Goal: Task Accomplishment & Management: Use online tool/utility

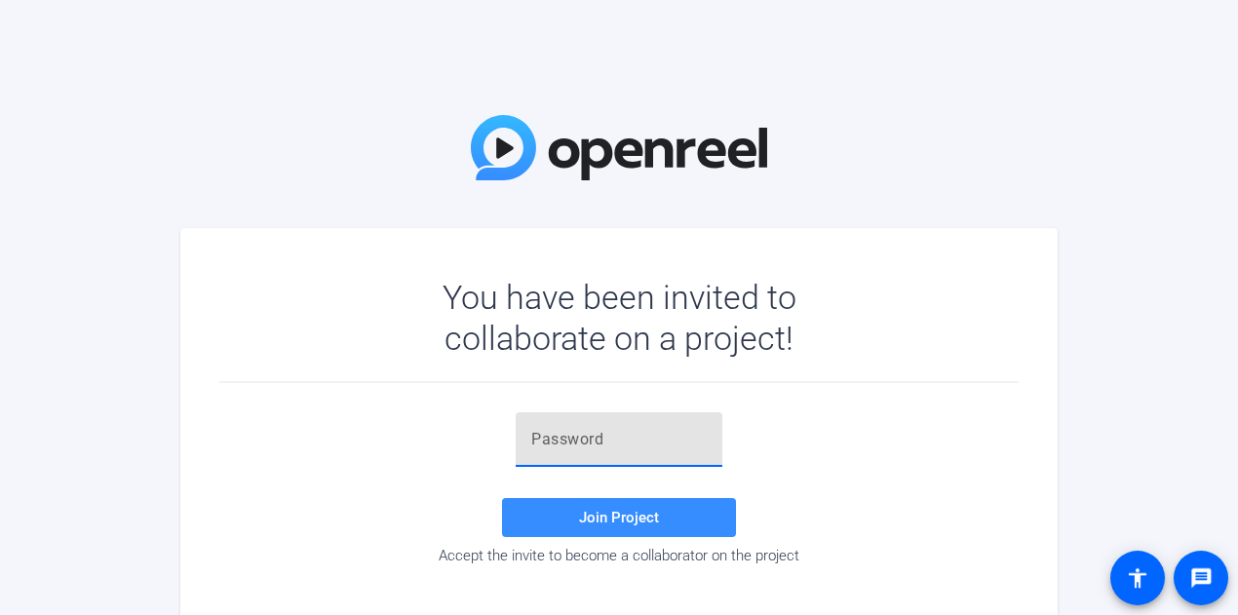
click at [653, 429] on input "text" at bounding box center [618, 439] width 175 height 23
paste input ");{Tck"
type input ");{Tck"
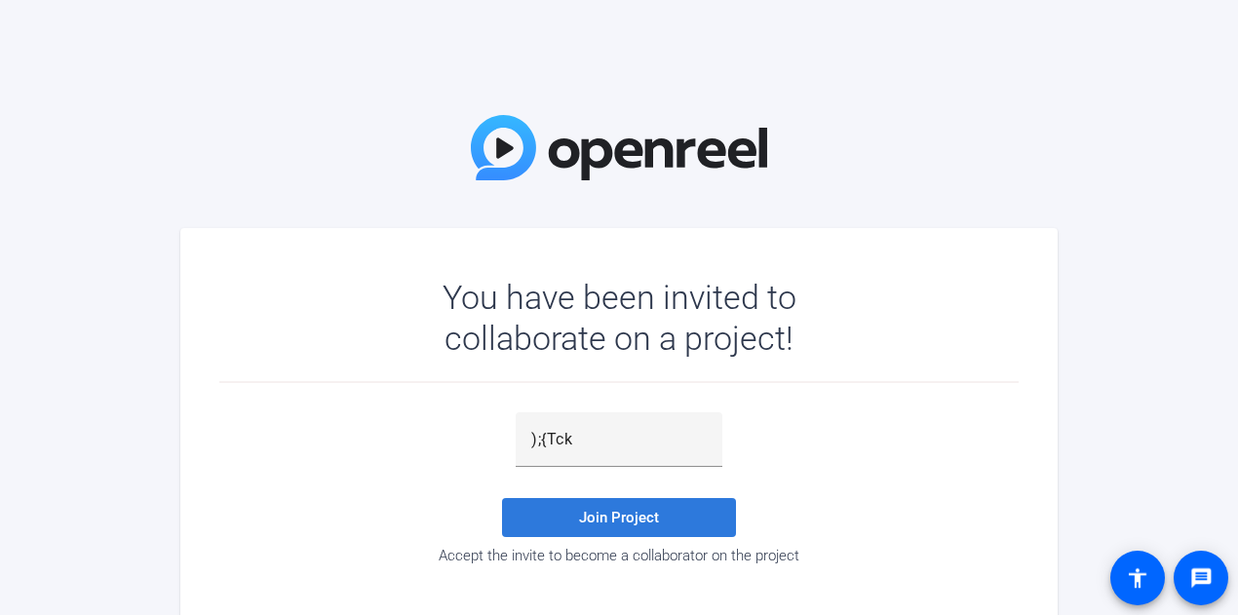
click at [661, 505] on span at bounding box center [619, 517] width 234 height 47
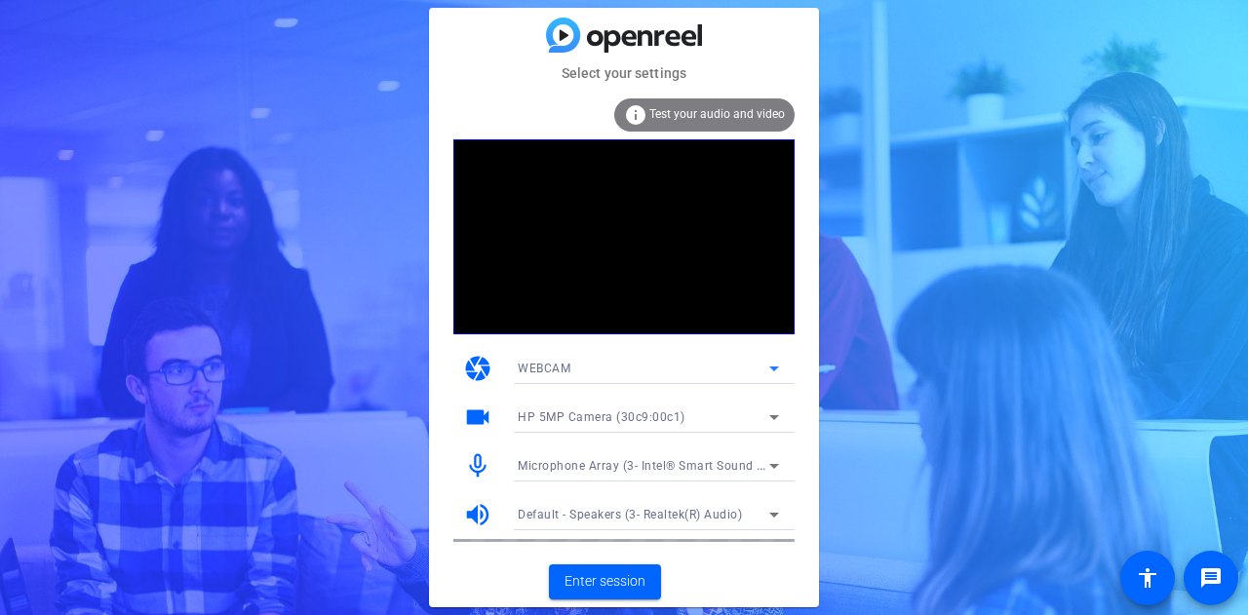
click at [778, 367] on icon at bounding box center [773, 368] width 23 height 23
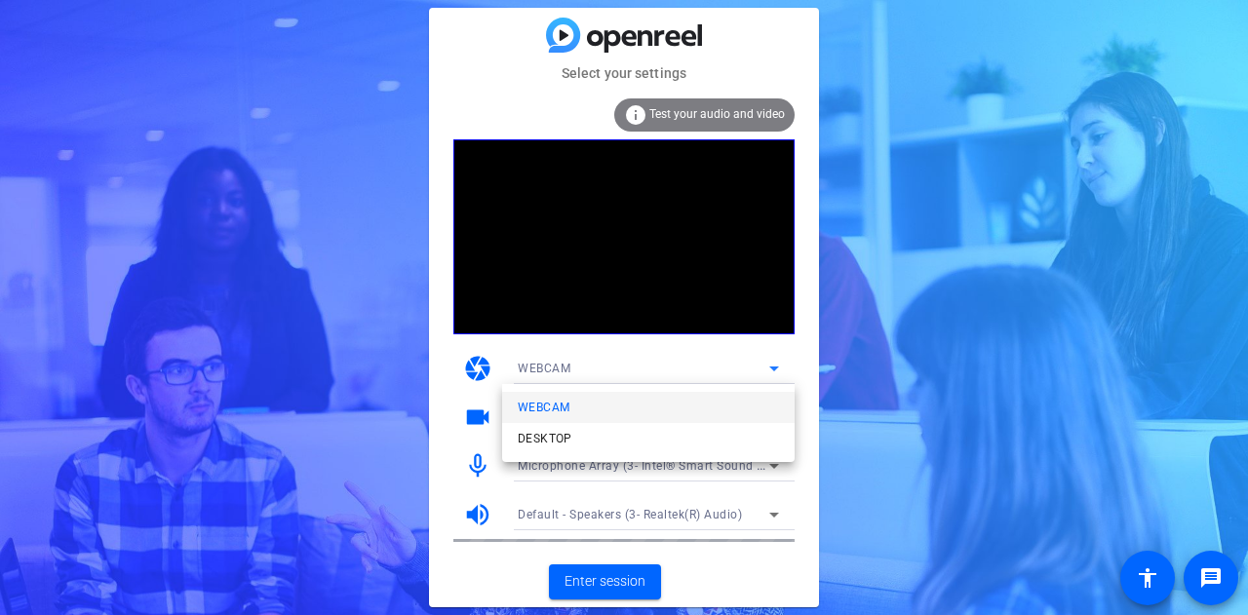
click at [778, 367] on div at bounding box center [624, 307] width 1248 height 615
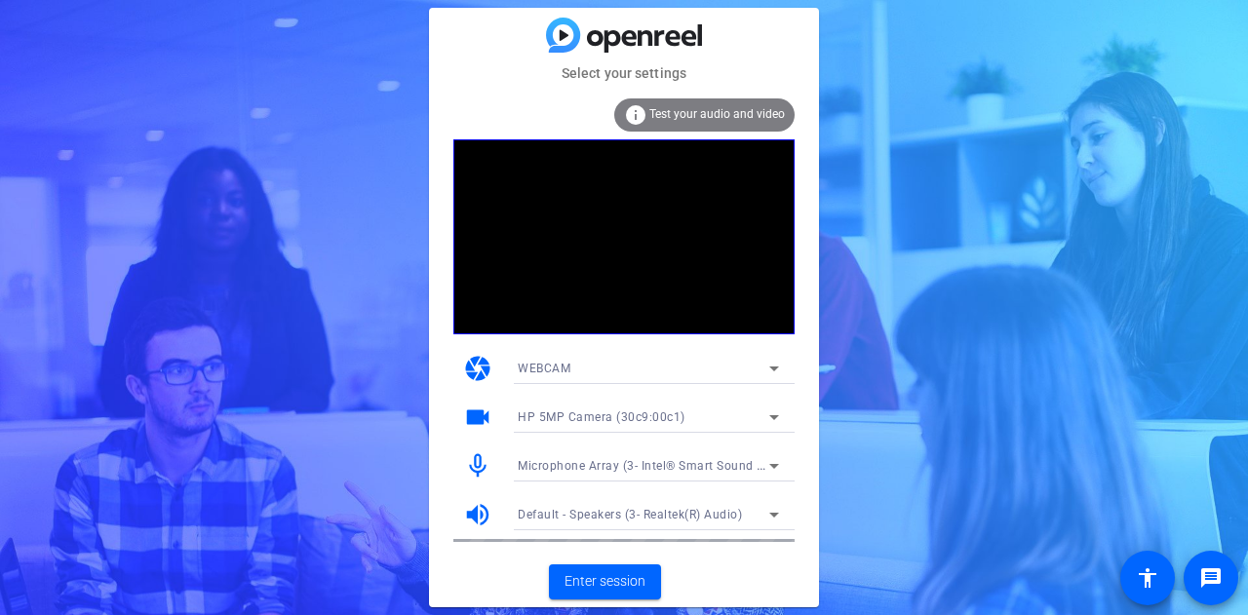
click at [782, 422] on icon at bounding box center [773, 417] width 23 height 23
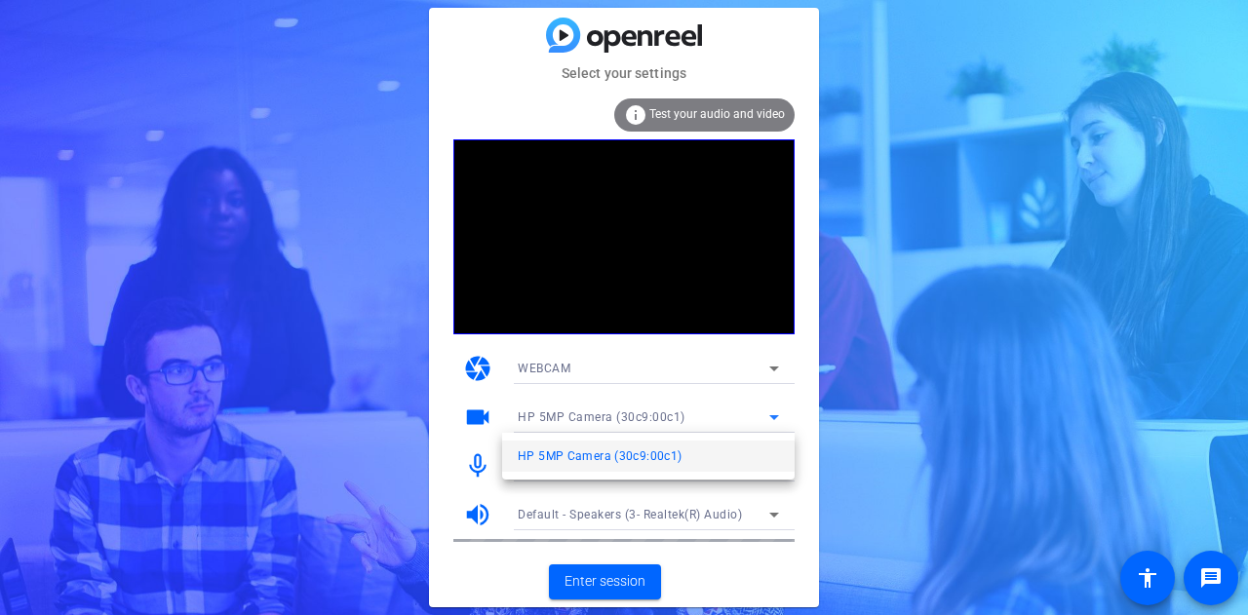
click at [782, 422] on div at bounding box center [624, 307] width 1248 height 615
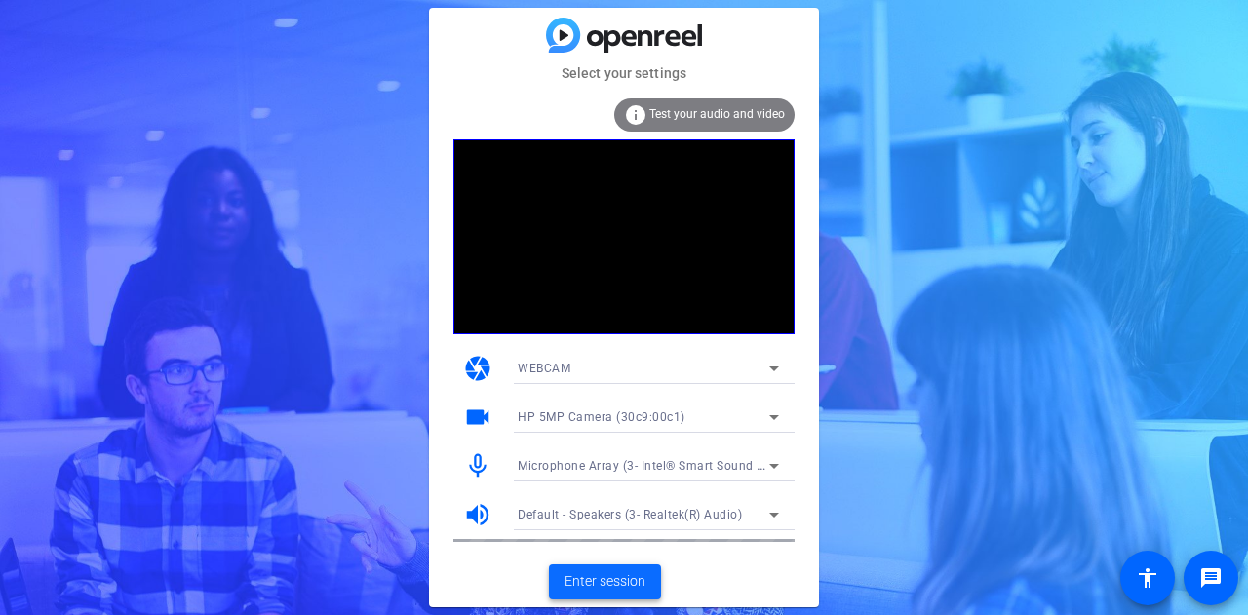
click at [609, 566] on span at bounding box center [605, 582] width 112 height 47
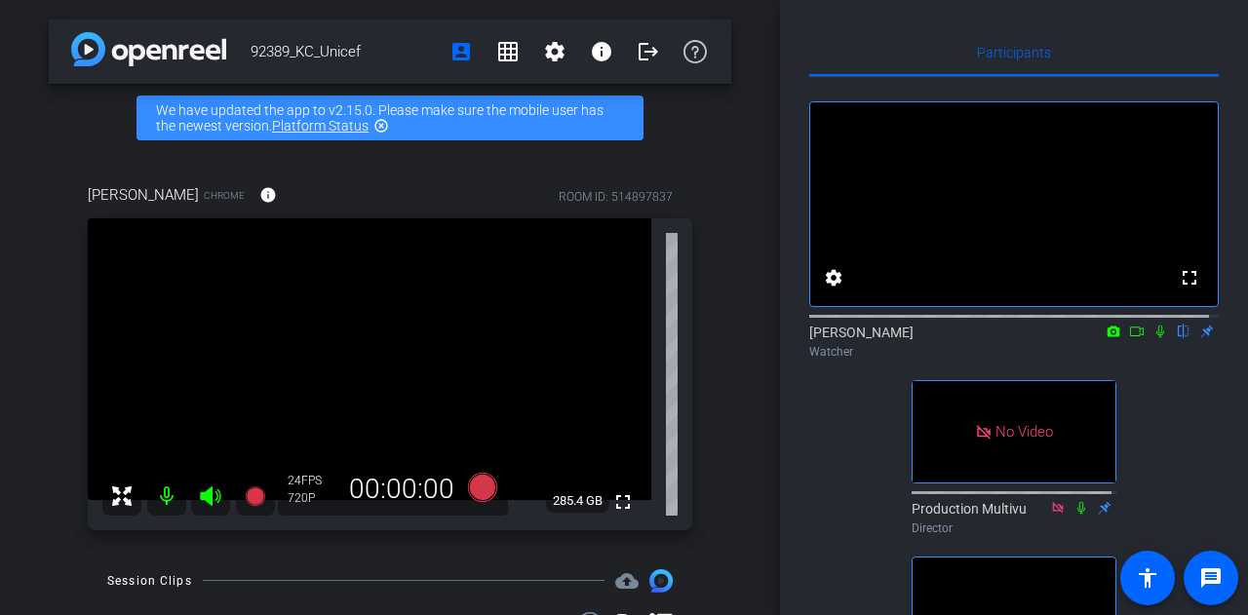
click at [1156, 338] on icon at bounding box center [1160, 332] width 8 height 13
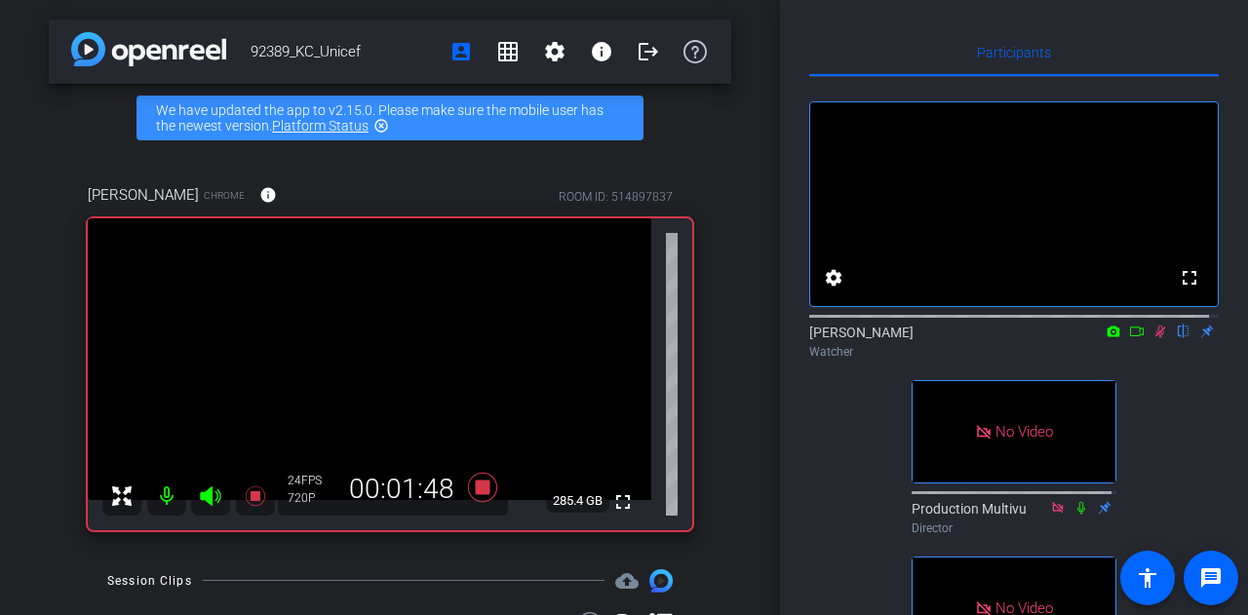
click at [1152, 338] on icon at bounding box center [1160, 332] width 16 height 14
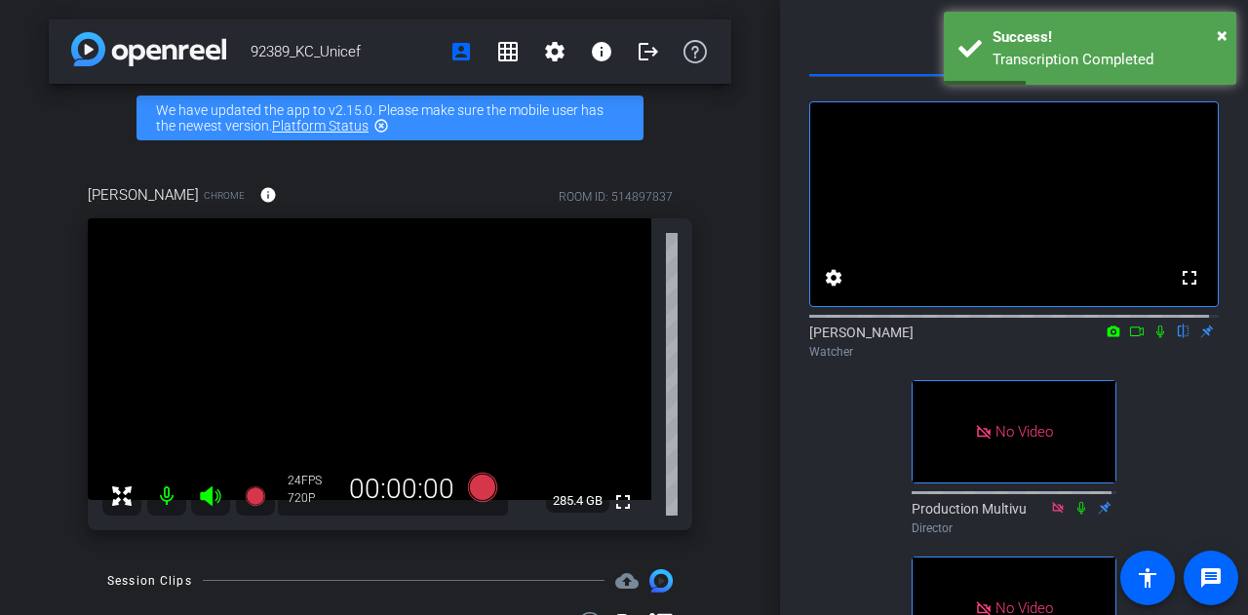
click at [1156, 338] on icon at bounding box center [1160, 332] width 8 height 13
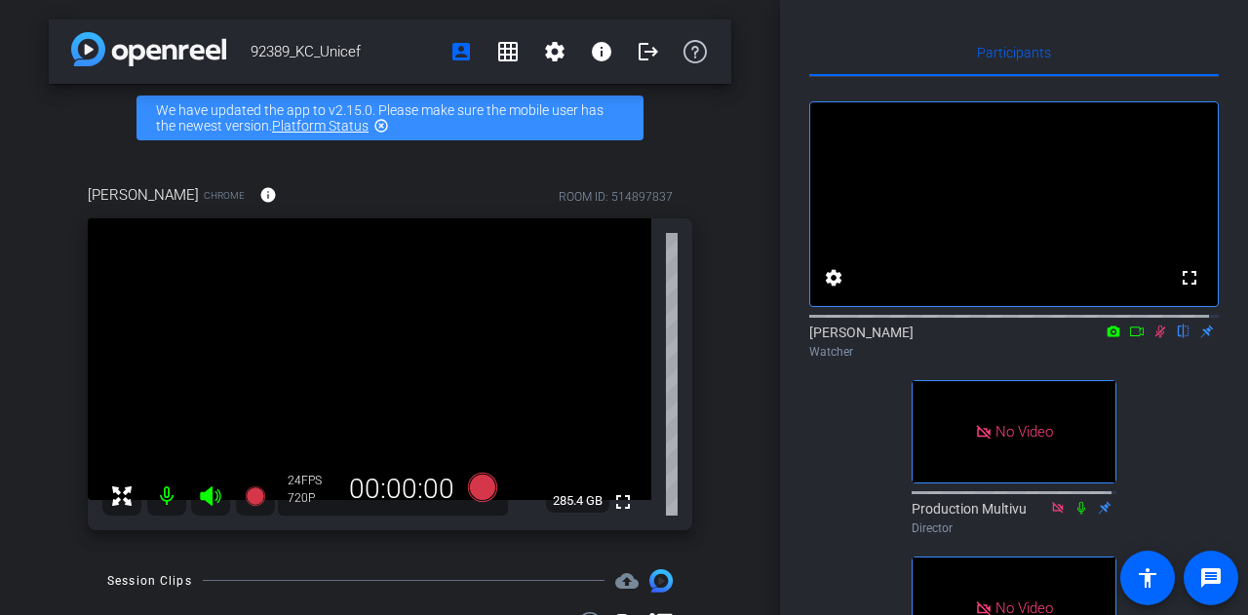
click at [1154, 338] on icon at bounding box center [1160, 332] width 16 height 14
click at [1152, 338] on icon at bounding box center [1160, 332] width 16 height 14
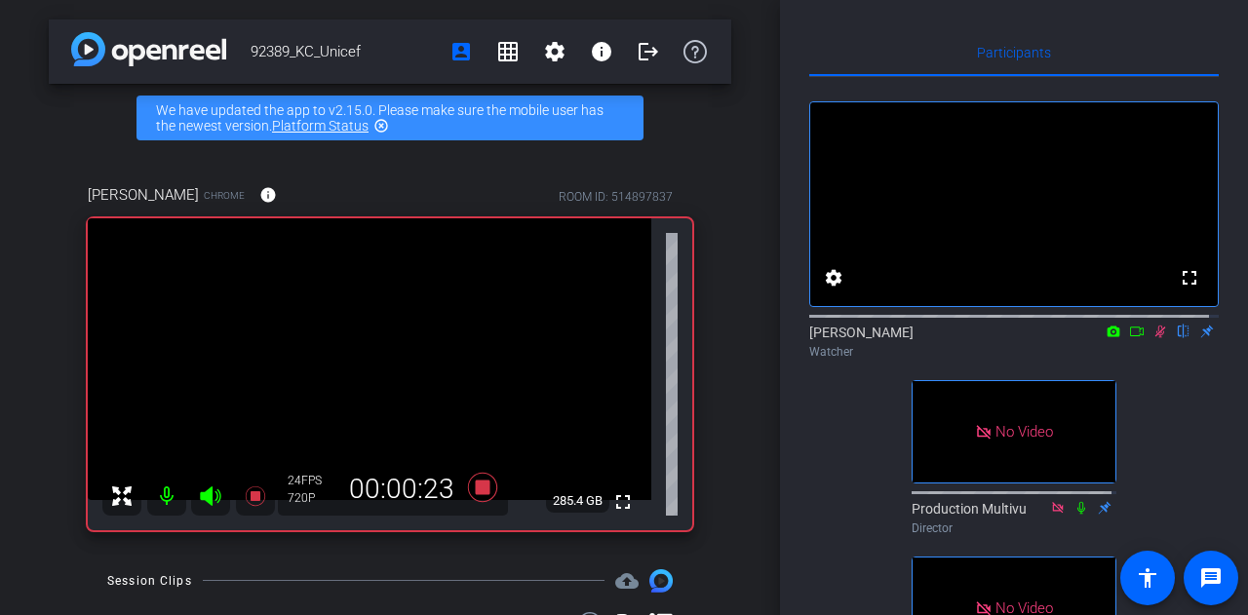
click at [1152, 338] on icon at bounding box center [1160, 332] width 16 height 14
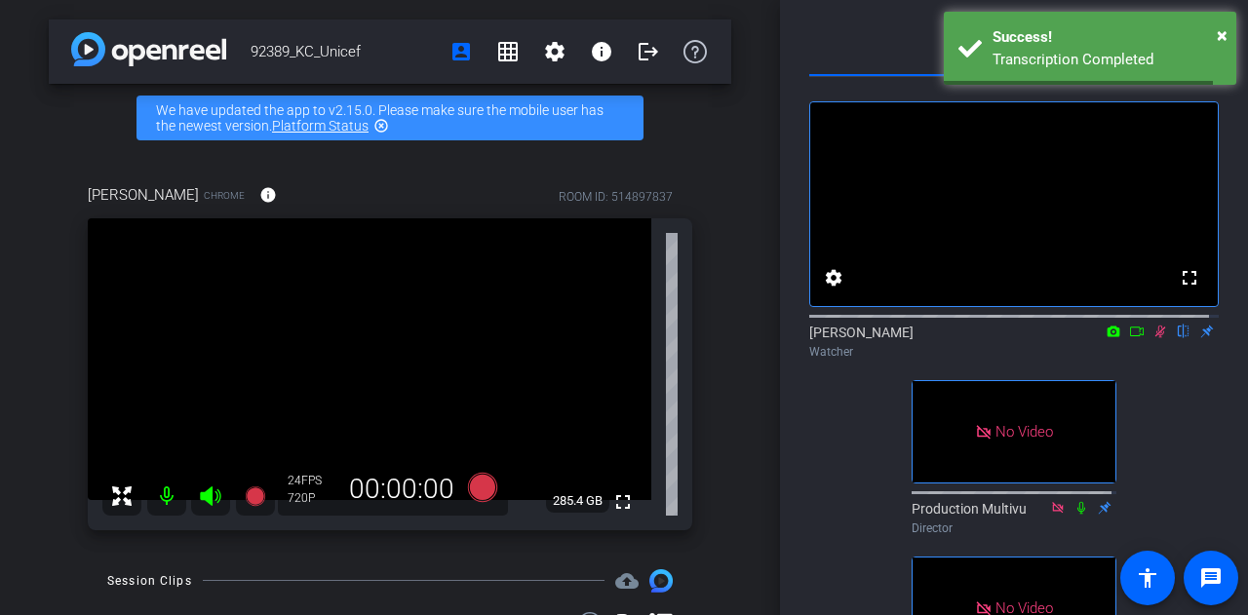
click at [1155, 338] on icon at bounding box center [1160, 332] width 11 height 13
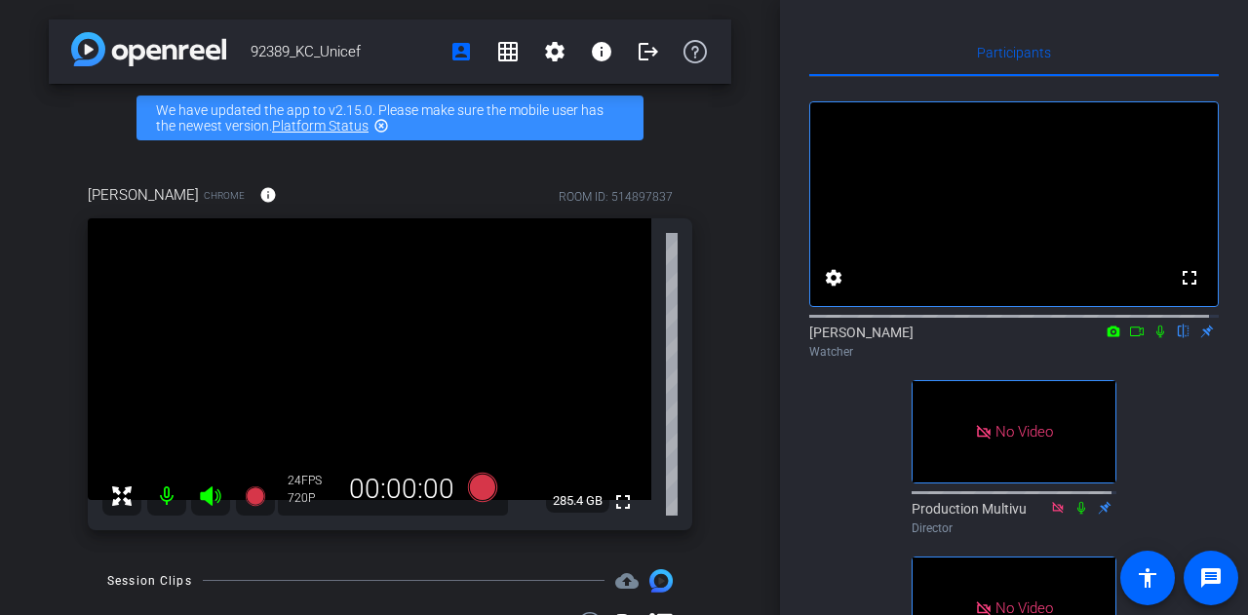
click at [1153, 338] on icon at bounding box center [1160, 332] width 16 height 14
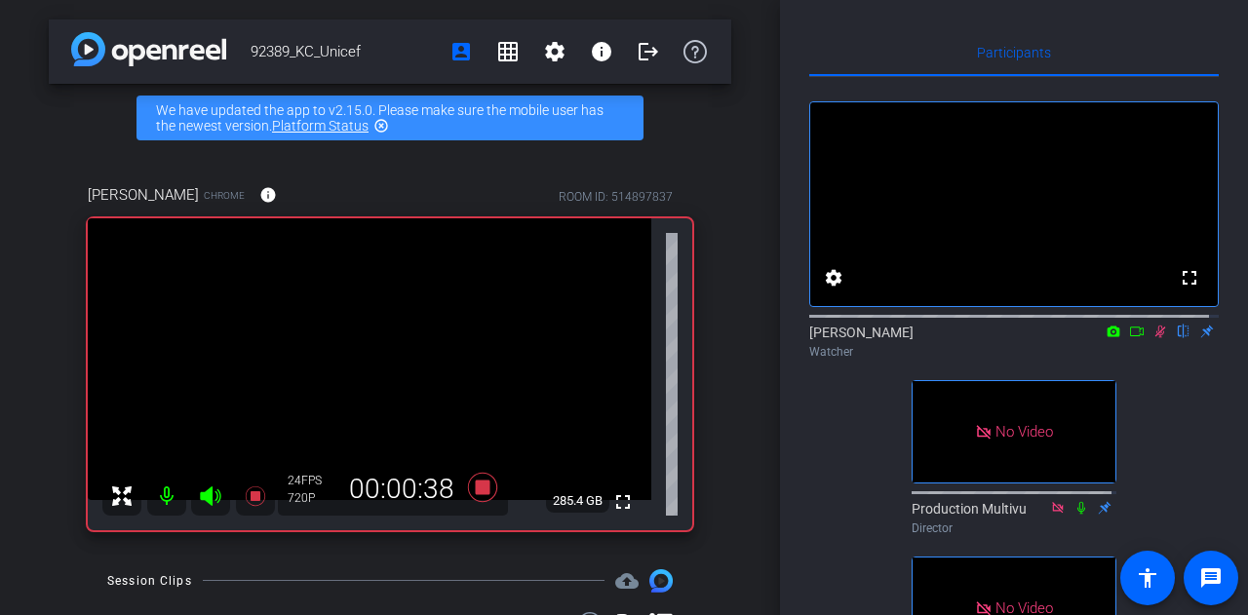
click at [1153, 338] on icon at bounding box center [1160, 332] width 16 height 14
click at [1155, 338] on icon at bounding box center [1160, 332] width 11 height 13
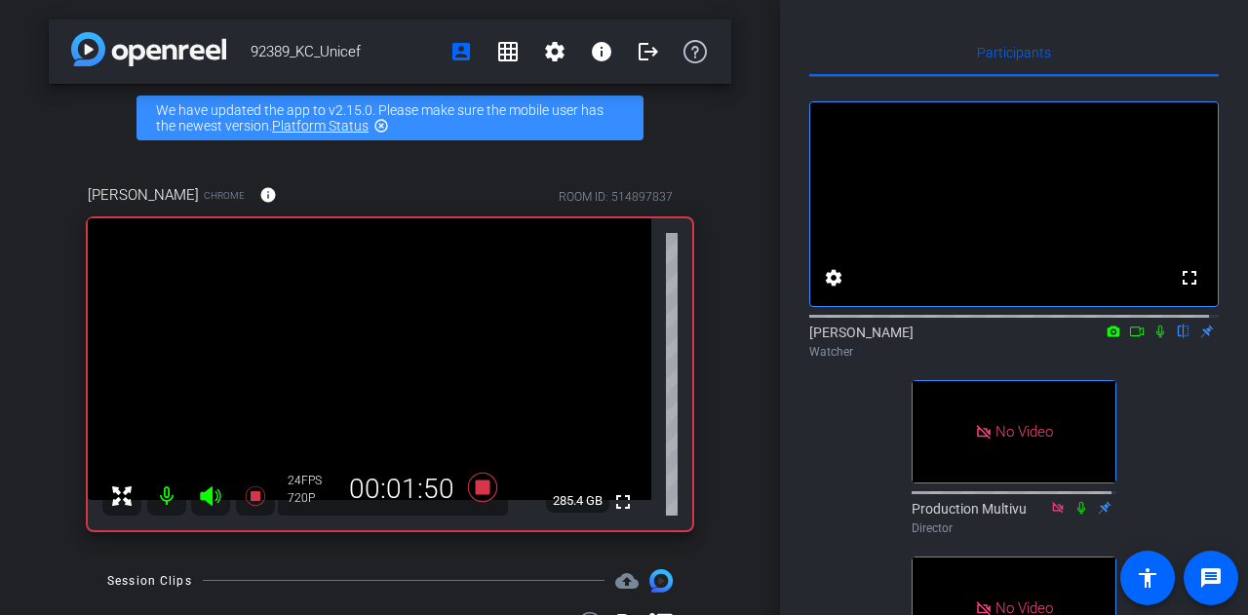
click at [1156, 338] on icon at bounding box center [1160, 332] width 8 height 13
click at [1155, 338] on icon at bounding box center [1160, 332] width 11 height 13
click at [1156, 338] on icon at bounding box center [1160, 332] width 8 height 13
click at [1155, 338] on icon at bounding box center [1160, 332] width 11 height 13
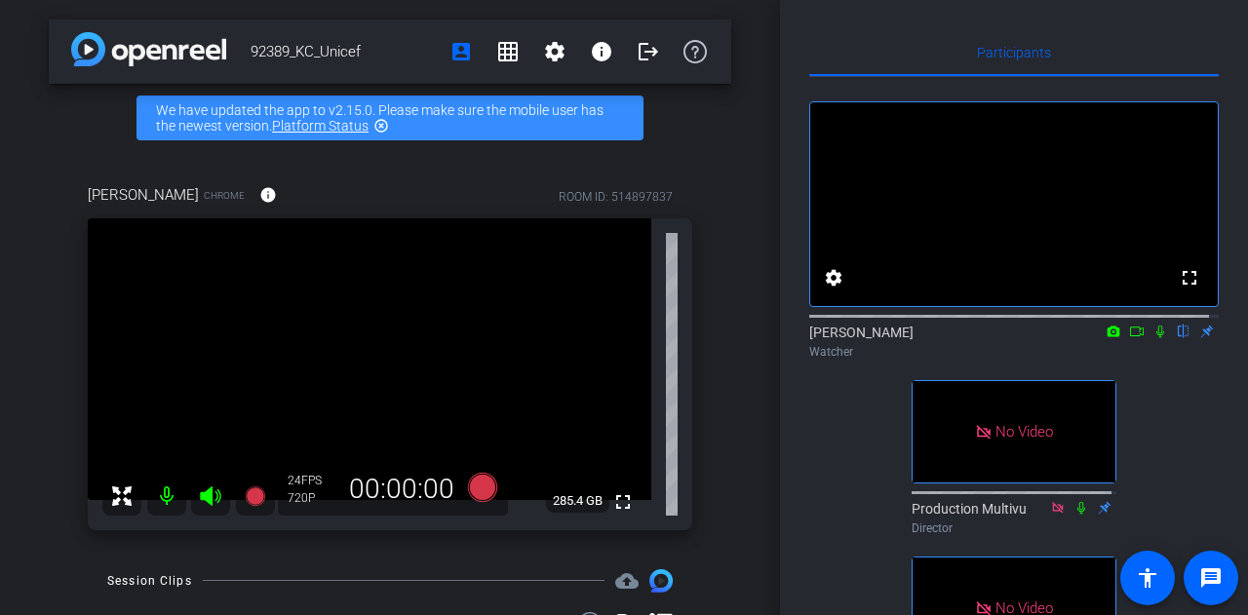
click at [1152, 338] on icon at bounding box center [1160, 332] width 16 height 14
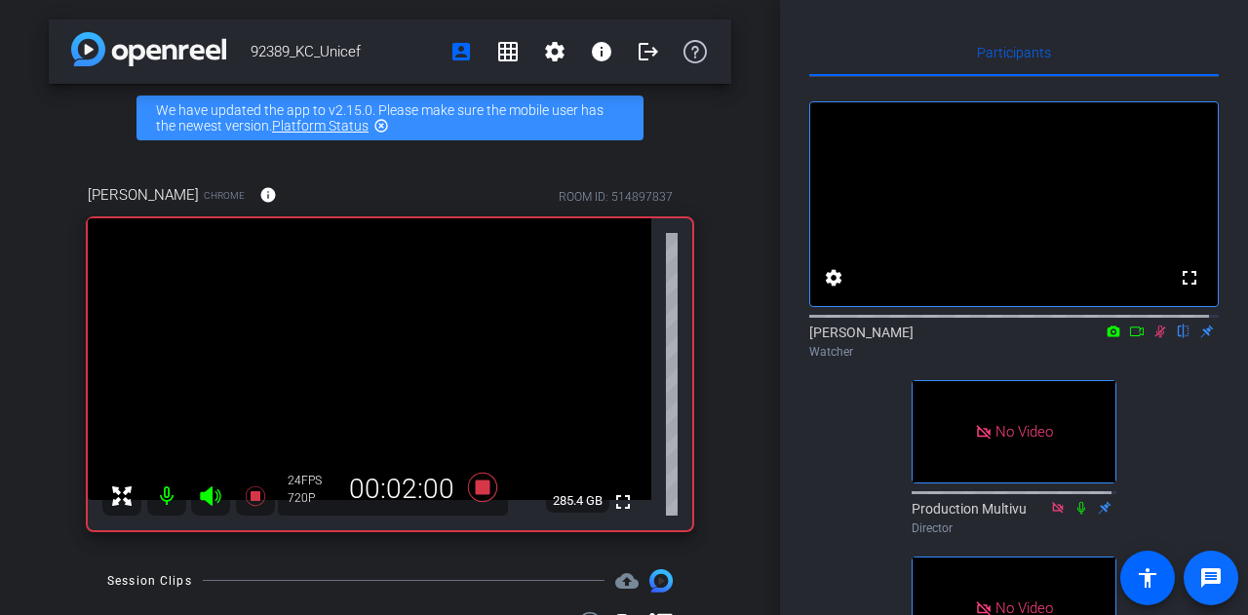
click at [1228, 585] on span at bounding box center [1210, 578] width 47 height 47
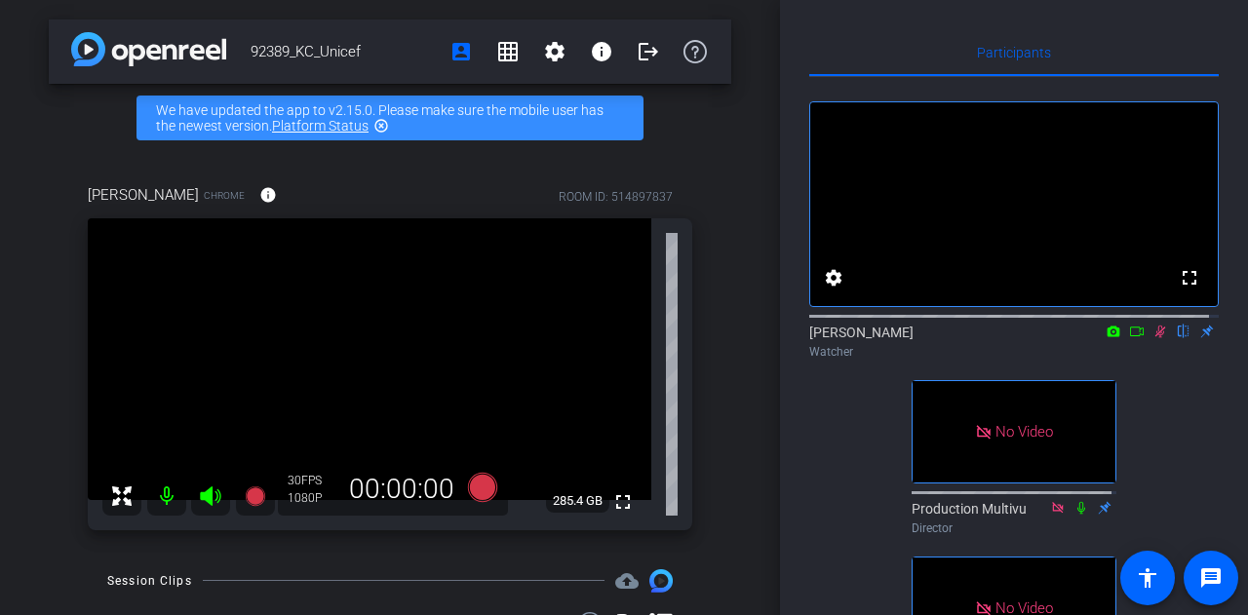
click at [1154, 338] on icon at bounding box center [1160, 332] width 16 height 14
click at [1156, 338] on icon at bounding box center [1160, 332] width 8 height 13
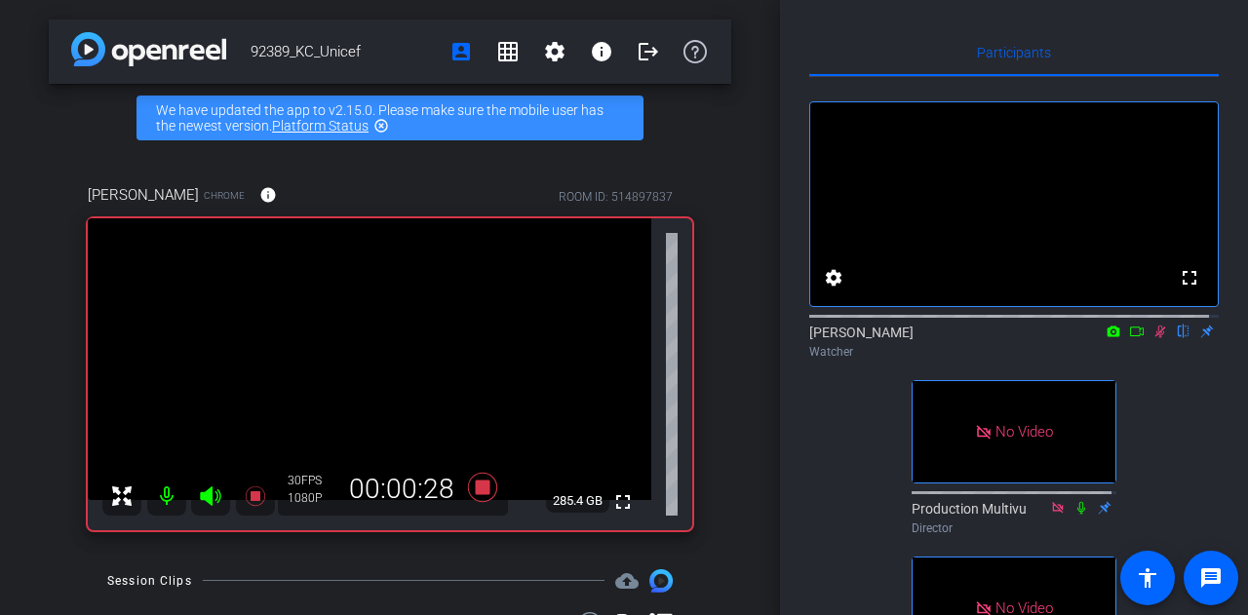
click at [1155, 338] on icon at bounding box center [1160, 332] width 11 height 13
click at [1156, 338] on icon at bounding box center [1160, 332] width 8 height 13
click at [1155, 338] on icon at bounding box center [1160, 332] width 11 height 13
click at [1152, 338] on icon at bounding box center [1160, 332] width 16 height 14
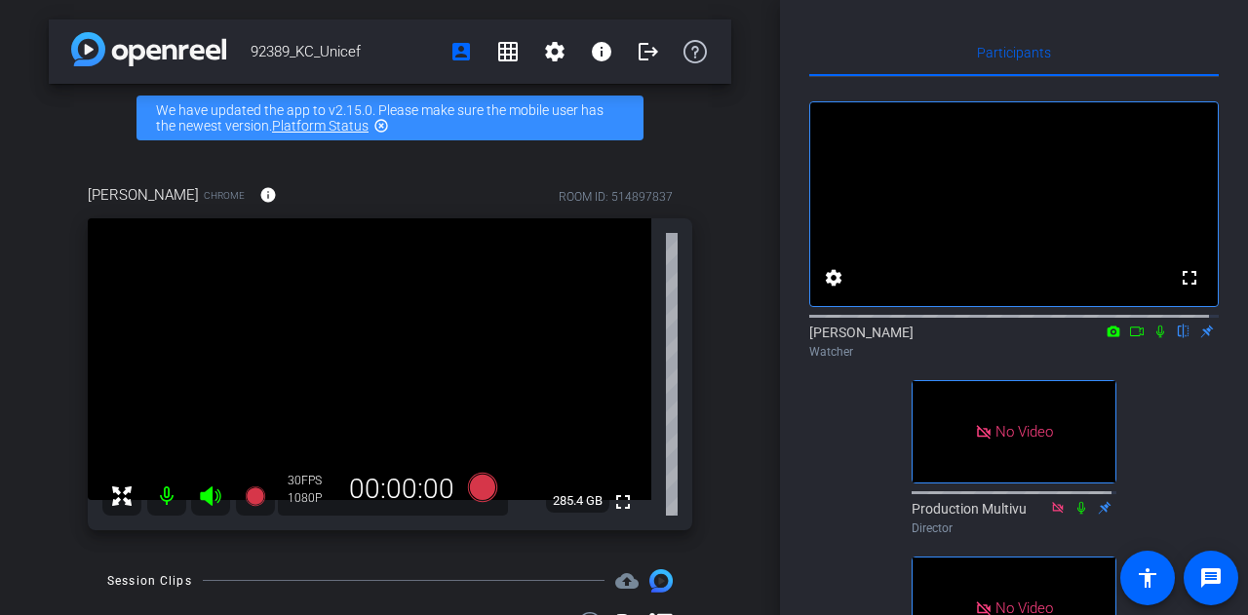
click at [1154, 338] on icon at bounding box center [1160, 332] width 16 height 14
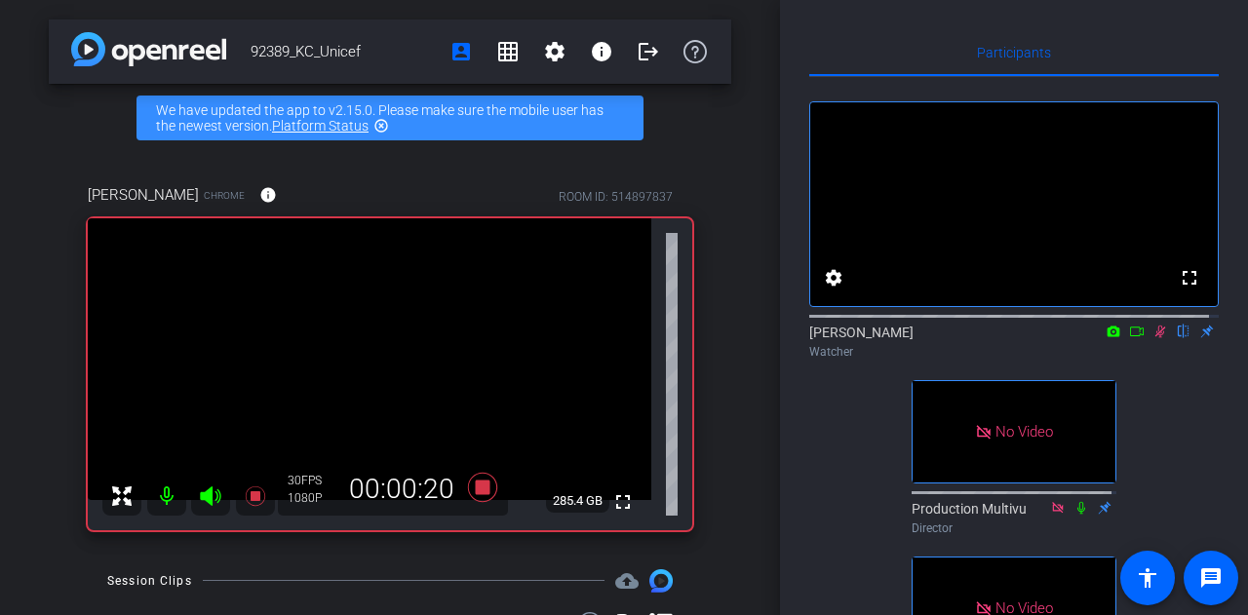
click at [1155, 338] on icon at bounding box center [1160, 332] width 16 height 14
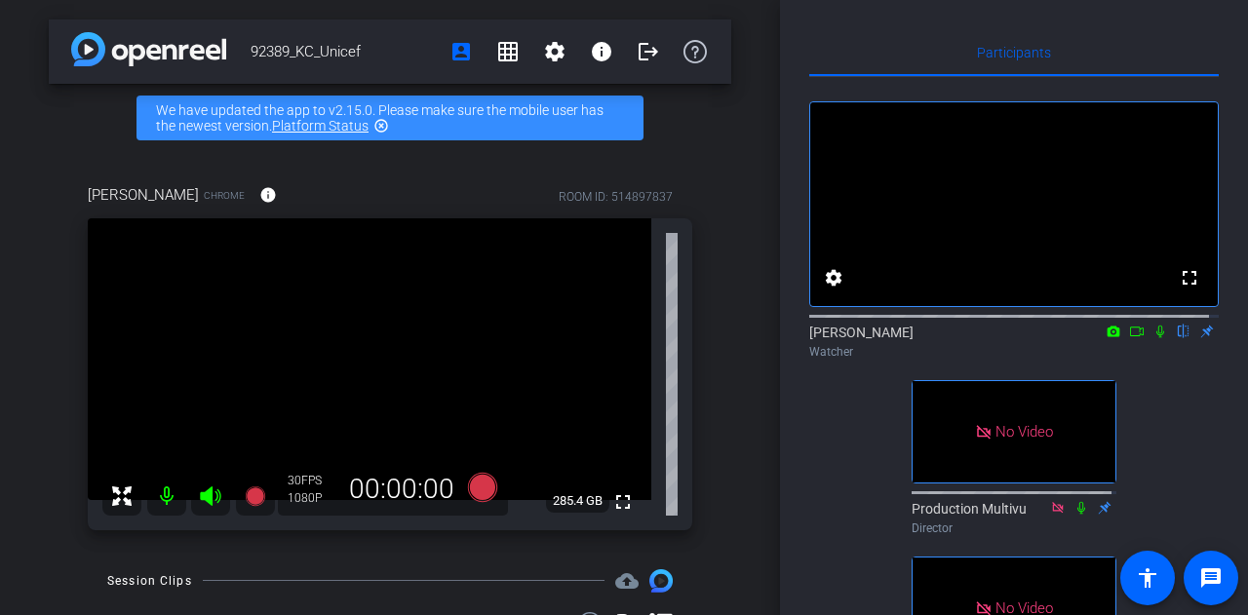
click at [1152, 338] on icon at bounding box center [1160, 332] width 16 height 14
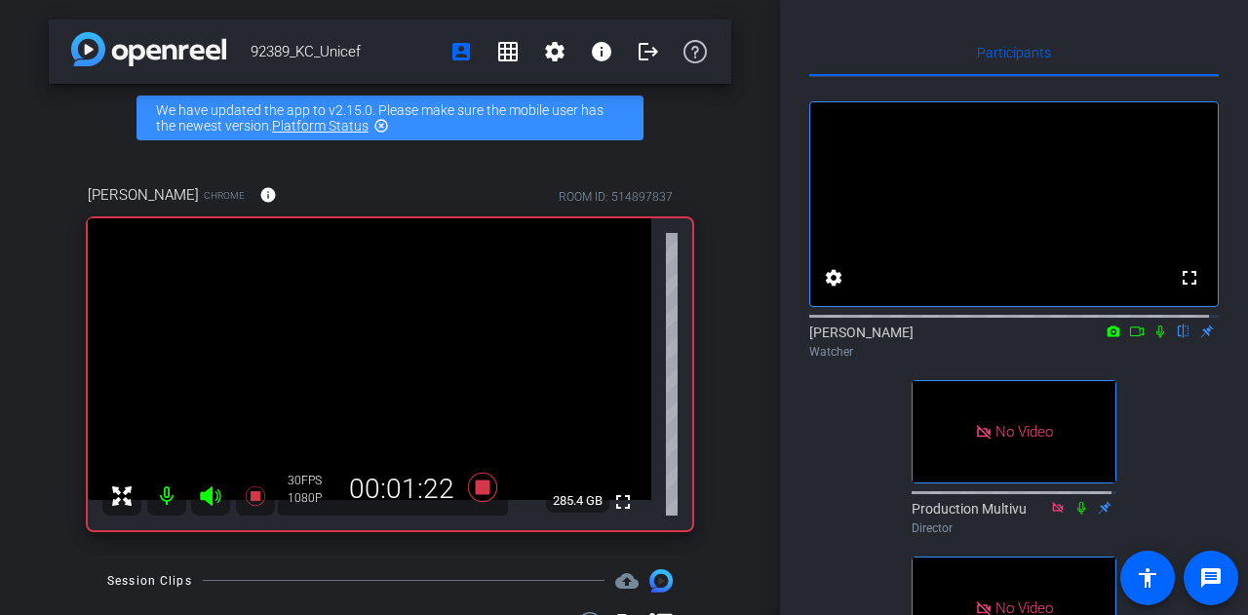
click at [1152, 338] on icon at bounding box center [1160, 332] width 16 height 14
click at [1155, 338] on icon at bounding box center [1160, 332] width 11 height 13
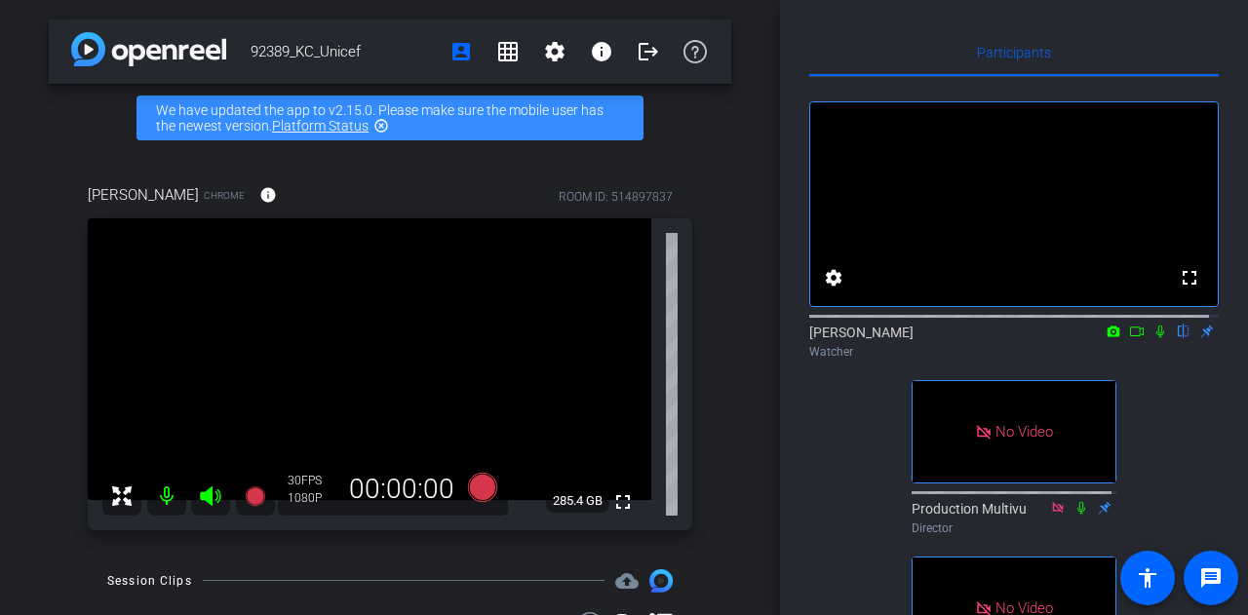
click at [1152, 338] on icon at bounding box center [1160, 332] width 16 height 14
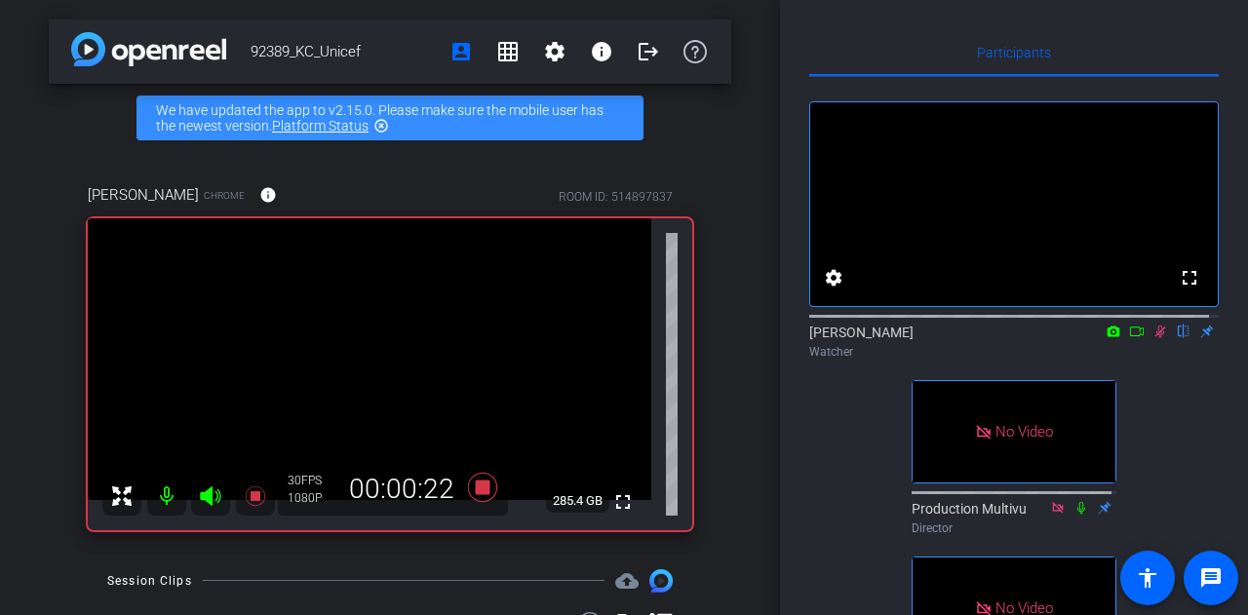
click at [1152, 338] on icon at bounding box center [1160, 332] width 16 height 14
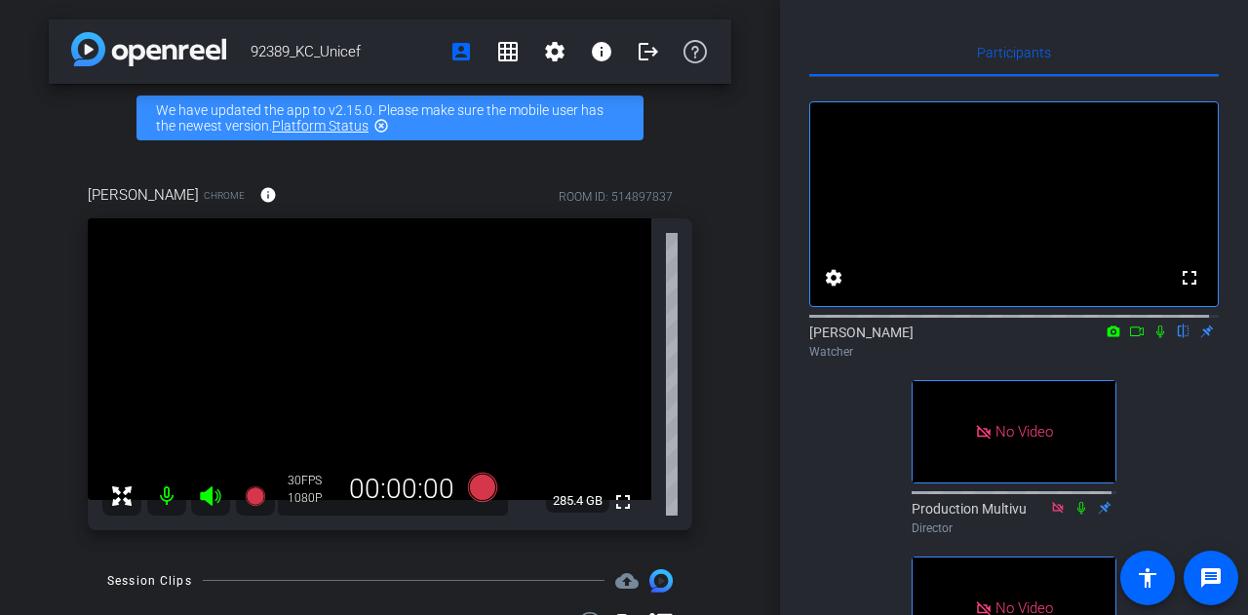
click at [1148, 323] on div at bounding box center [1013, 315] width 409 height 16
click at [1153, 338] on icon at bounding box center [1160, 332] width 16 height 14
click at [1155, 338] on icon at bounding box center [1160, 332] width 11 height 13
click at [1156, 338] on icon at bounding box center [1160, 332] width 8 height 13
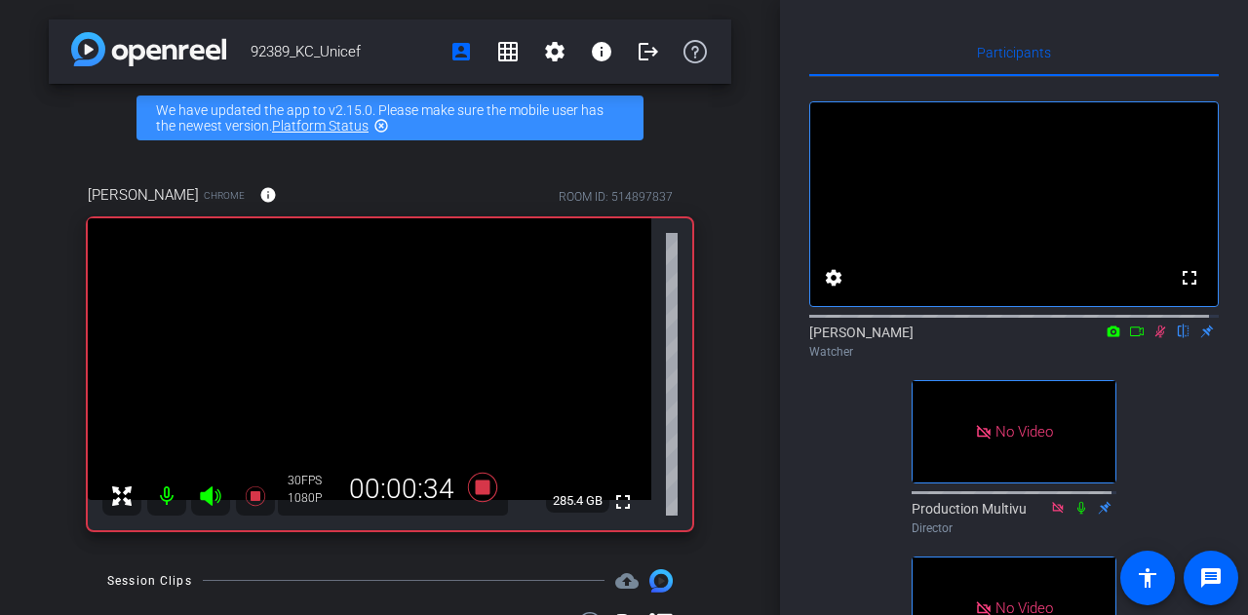
click at [1152, 338] on icon at bounding box center [1160, 332] width 16 height 14
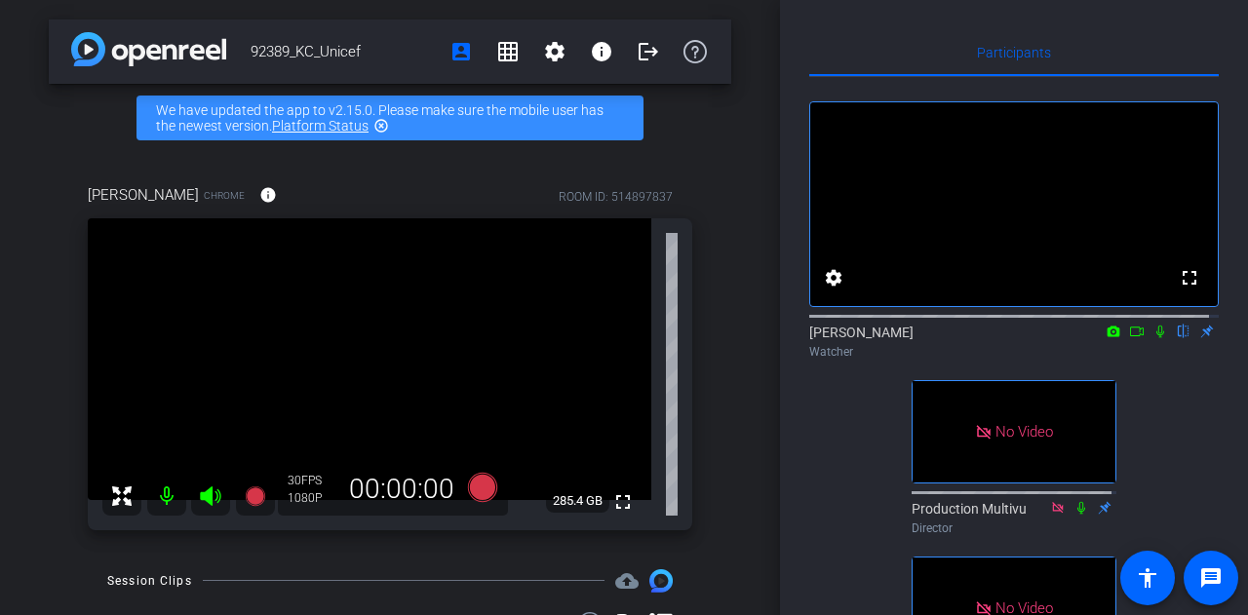
click at [1156, 338] on icon at bounding box center [1160, 332] width 8 height 13
click at [1152, 338] on icon at bounding box center [1160, 332] width 16 height 14
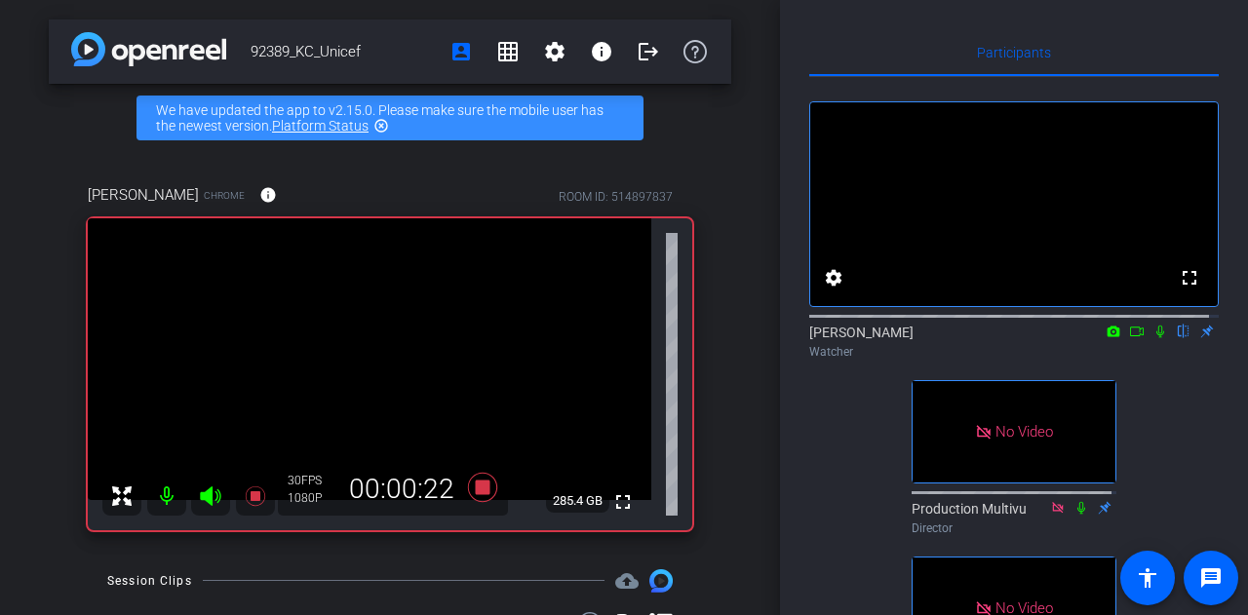
click at [1152, 338] on icon at bounding box center [1160, 332] width 16 height 14
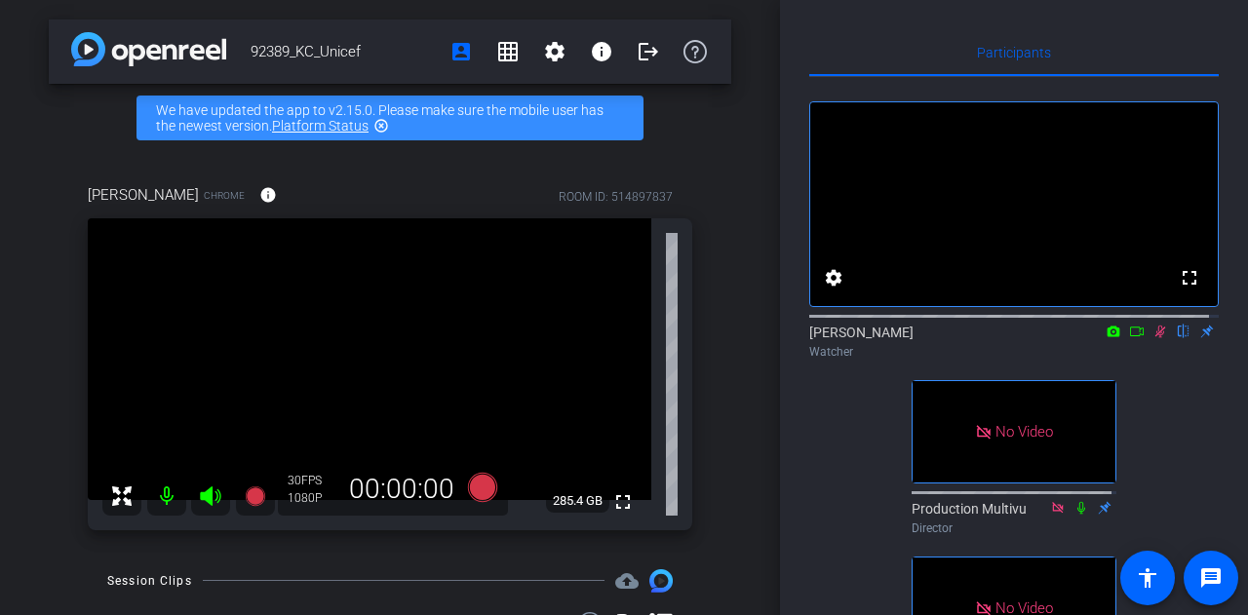
click at [1156, 338] on icon at bounding box center [1160, 332] width 16 height 14
click at [1152, 338] on icon at bounding box center [1160, 332] width 16 height 14
click at [637, 54] on mat-icon "logout" at bounding box center [648, 51] width 23 height 23
